Goal: Use online tool/utility: Utilize a website feature to perform a specific function

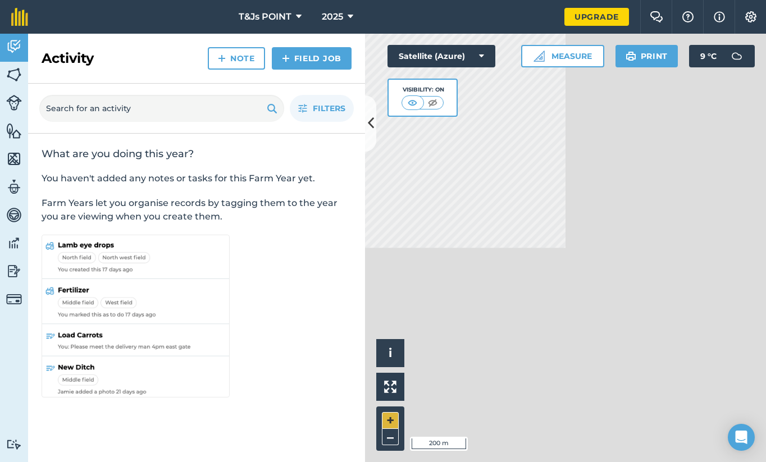
click at [387, 417] on button "+" at bounding box center [390, 420] width 17 height 17
click at [389, 437] on button "–" at bounding box center [390, 437] width 17 height 16
click at [568, 58] on button "Measure" at bounding box center [562, 56] width 83 height 22
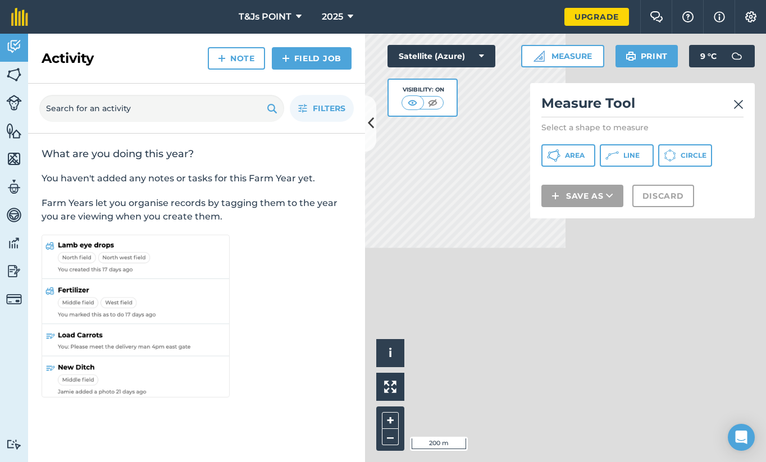
click at [586, 156] on button "Area" at bounding box center [568, 155] width 54 height 22
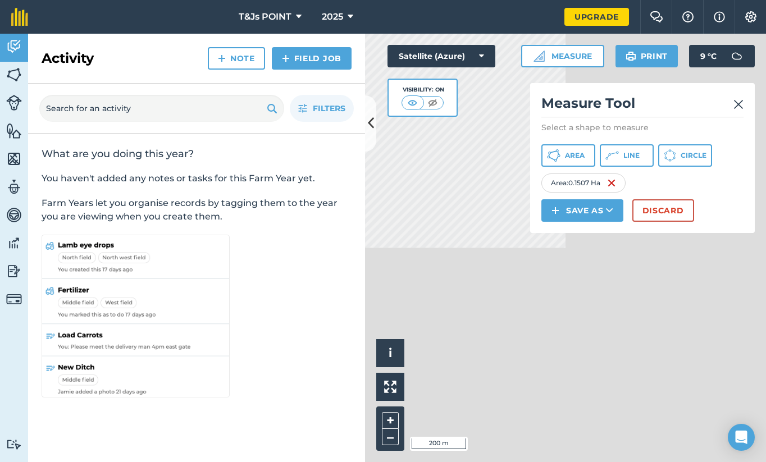
click at [652, 209] on button "Discard" at bounding box center [663, 210] width 62 height 22
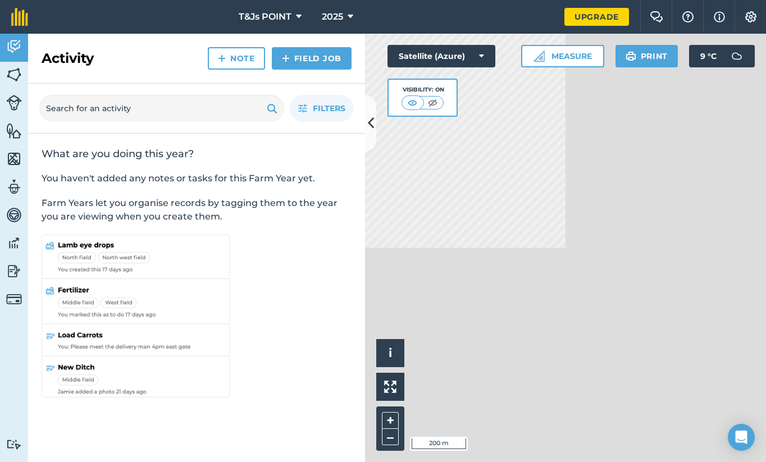
click at [563, 51] on button "Measure" at bounding box center [562, 56] width 83 height 22
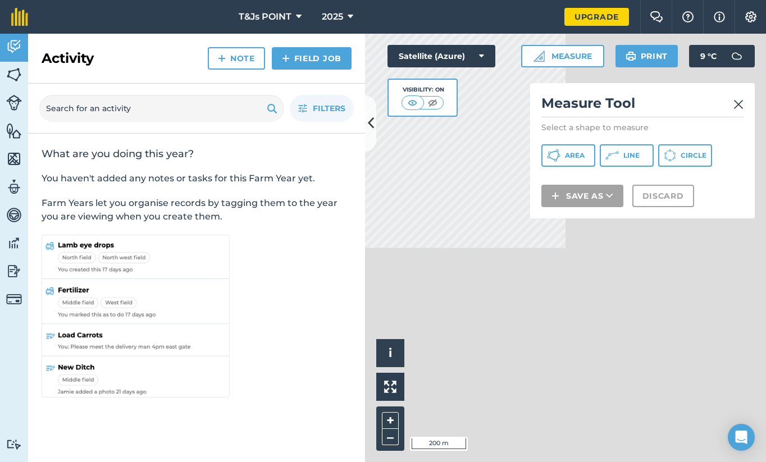
click at [576, 161] on button "Area" at bounding box center [568, 155] width 54 height 22
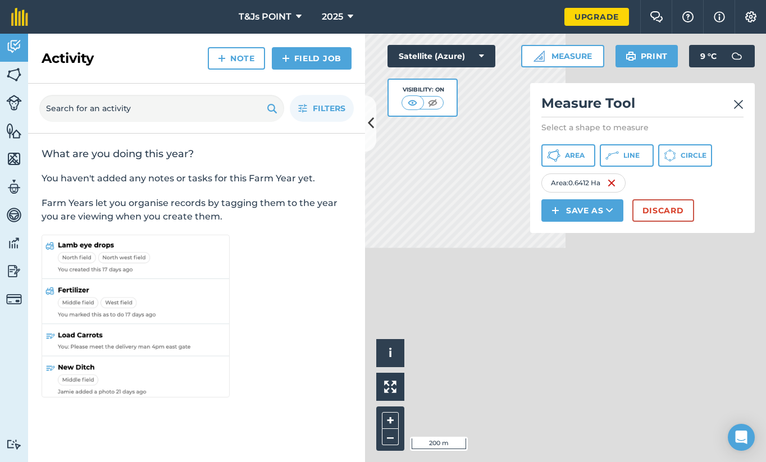
click at [655, 208] on button "Discard" at bounding box center [663, 210] width 62 height 22
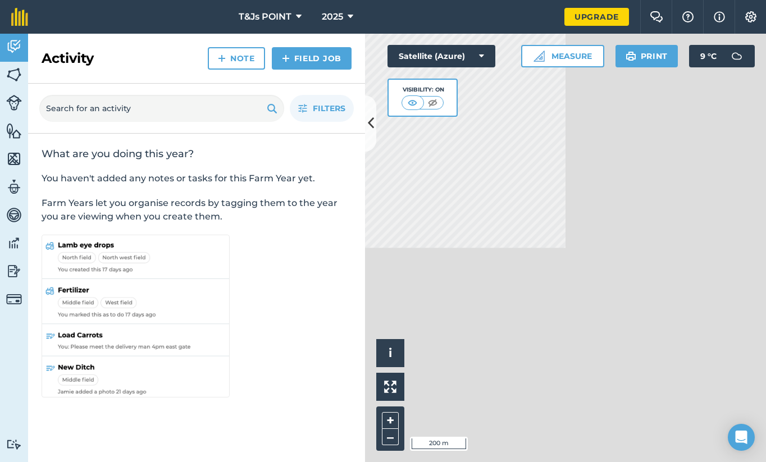
click at [579, 58] on button "Measure" at bounding box center [562, 56] width 83 height 22
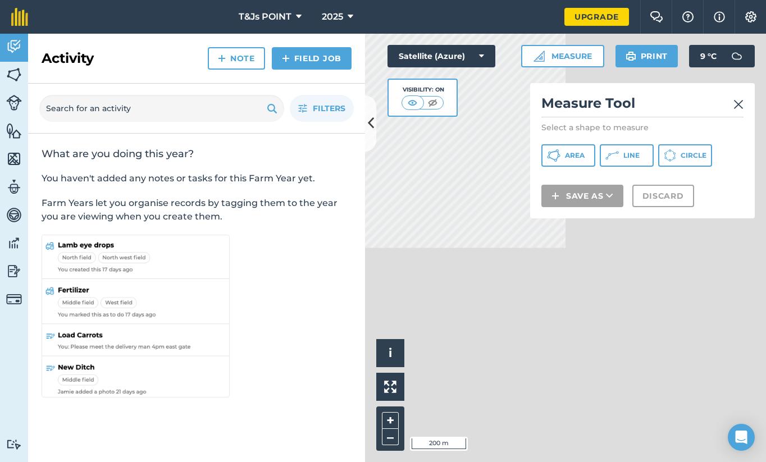
click at [578, 152] on span "Area" at bounding box center [575, 155] width 20 height 9
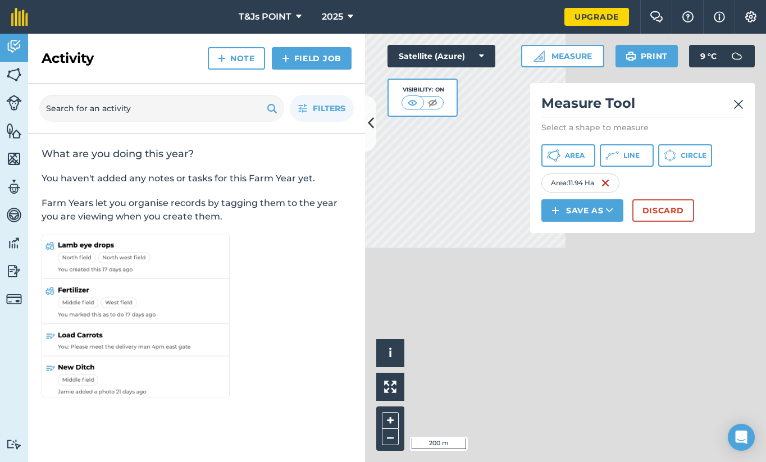
click at [741, 103] on img at bounding box center [738, 104] width 10 height 13
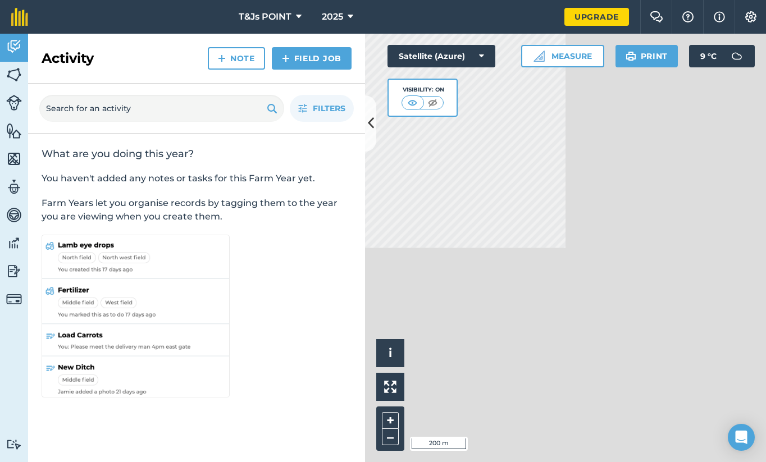
click at [11, 75] on img at bounding box center [14, 74] width 16 height 17
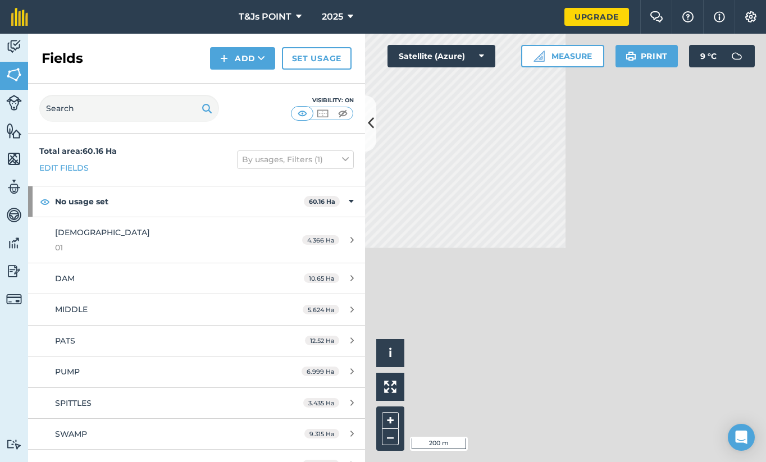
click at [15, 163] on img at bounding box center [14, 158] width 16 height 17
